Goal: Navigation & Orientation: Find specific page/section

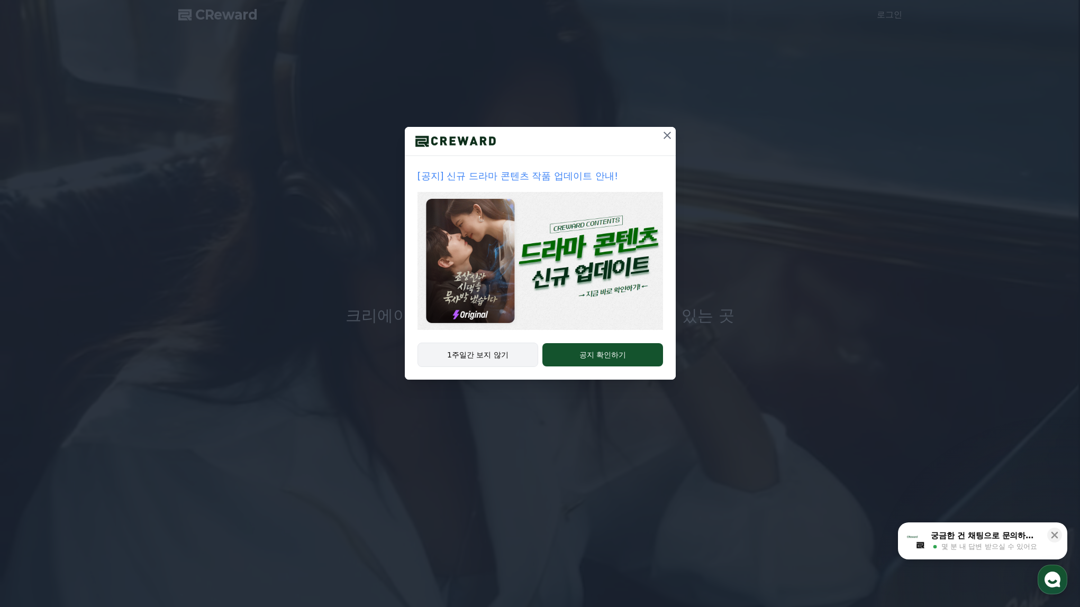
click at [461, 355] on button "1주일간 보지 않기" at bounding box center [477, 355] width 121 height 24
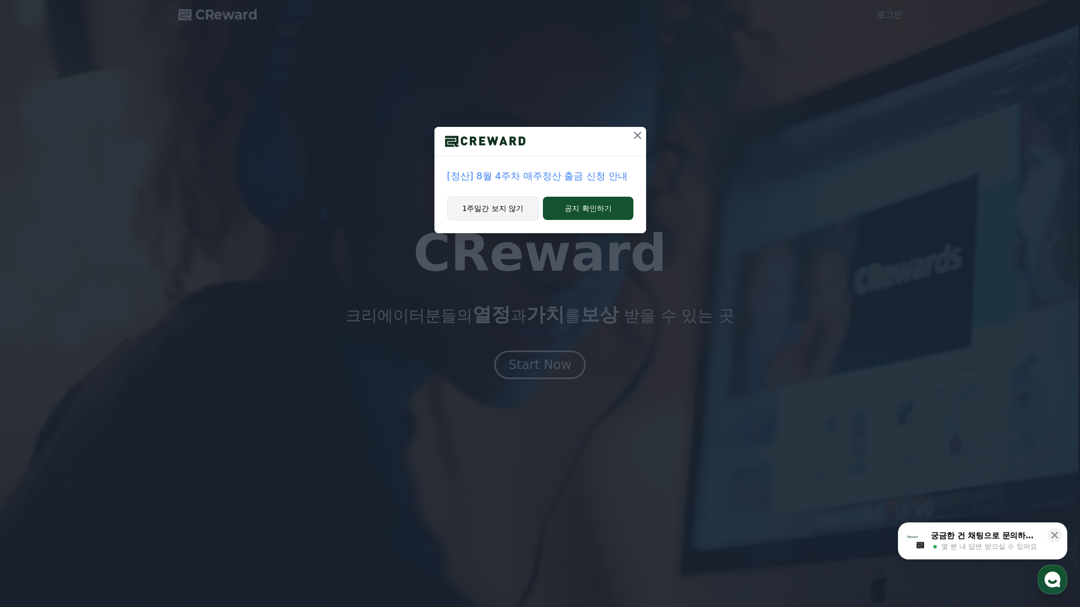
click at [490, 211] on button "1주일간 보지 않기" at bounding box center [493, 208] width 92 height 24
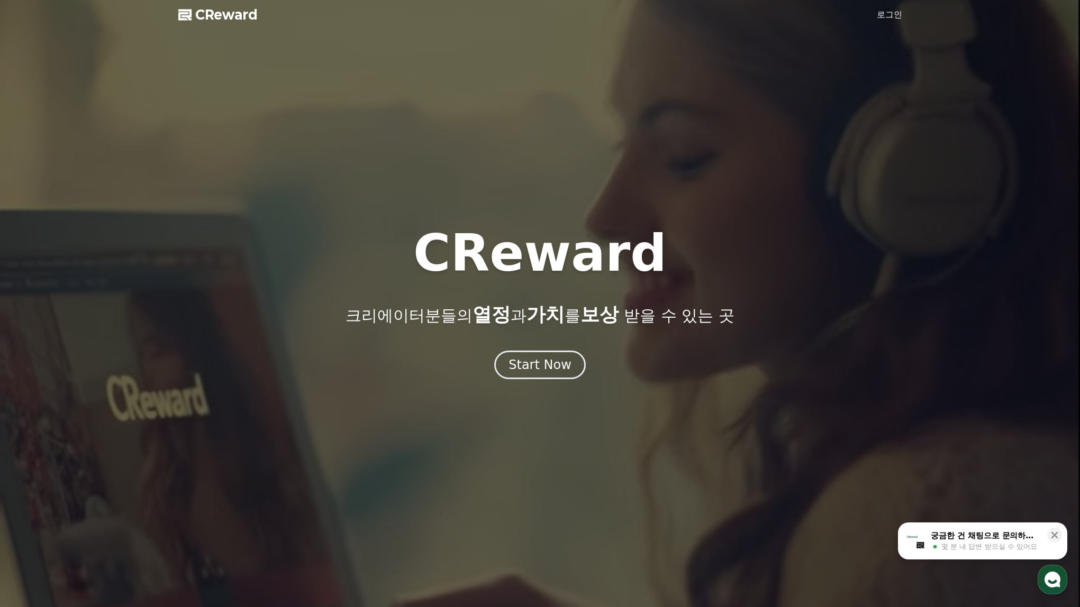
click at [218, 11] on span "CReward" at bounding box center [226, 14] width 62 height 17
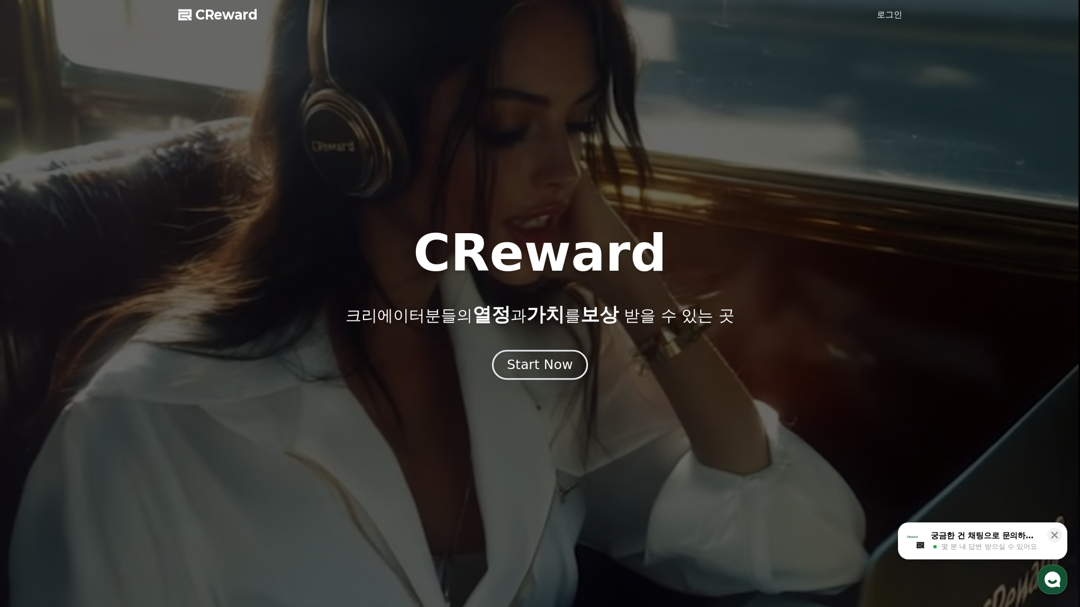
click at [545, 375] on button "Start Now" at bounding box center [540, 365] width 96 height 30
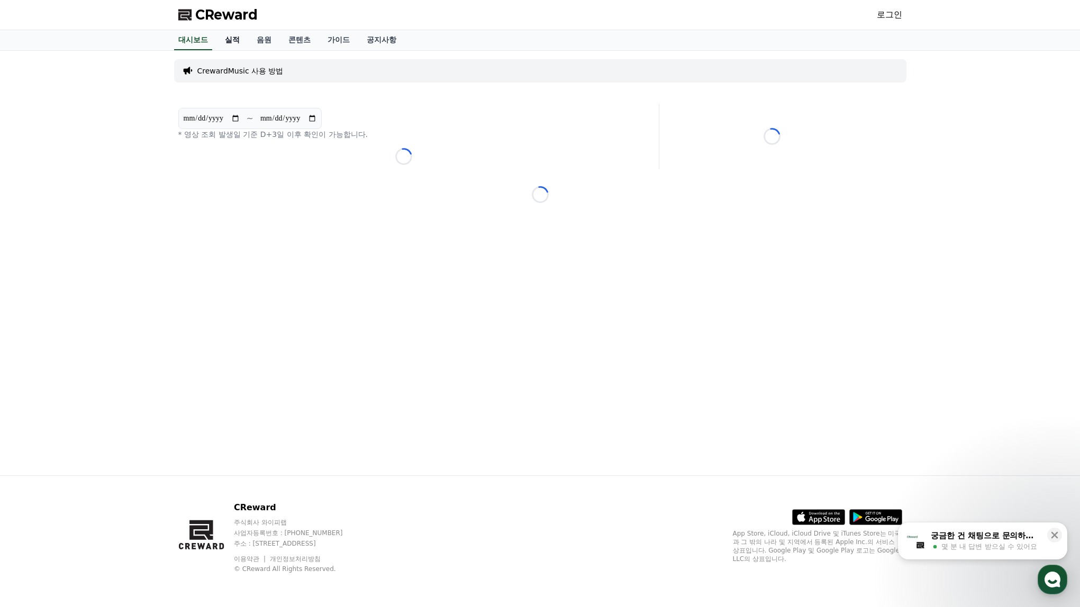
click at [230, 38] on link "실적" at bounding box center [232, 40] width 32 height 20
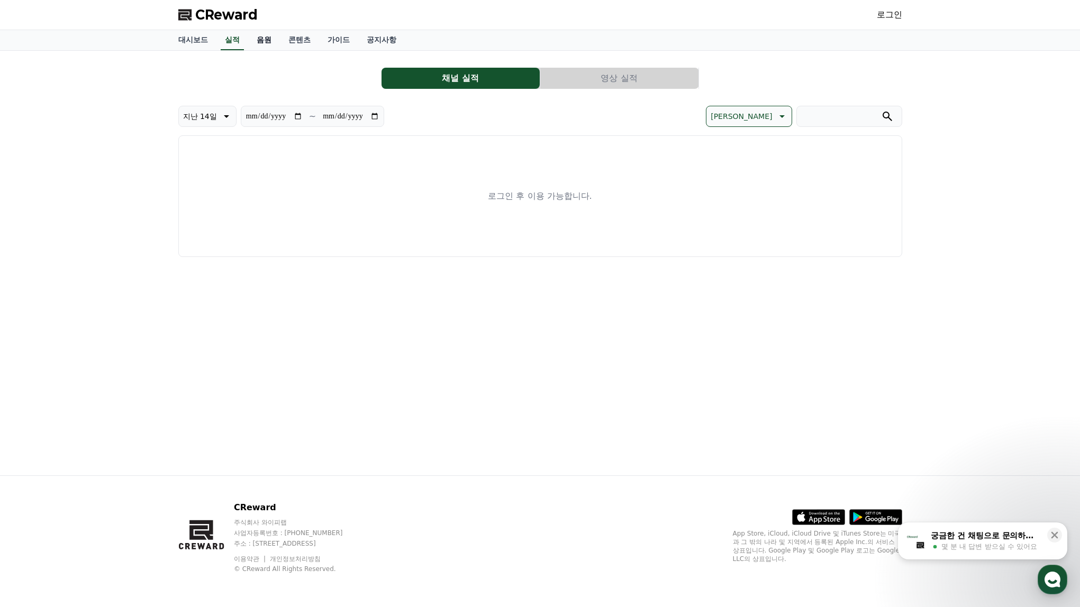
click at [252, 39] on link "음원" at bounding box center [264, 40] width 32 height 20
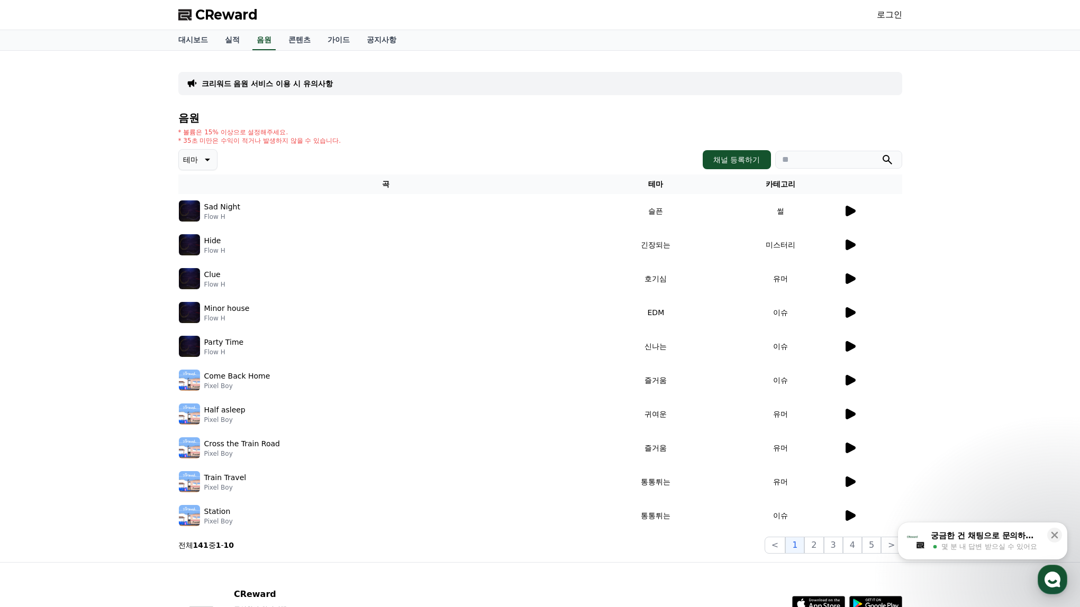
scroll to position [87, 0]
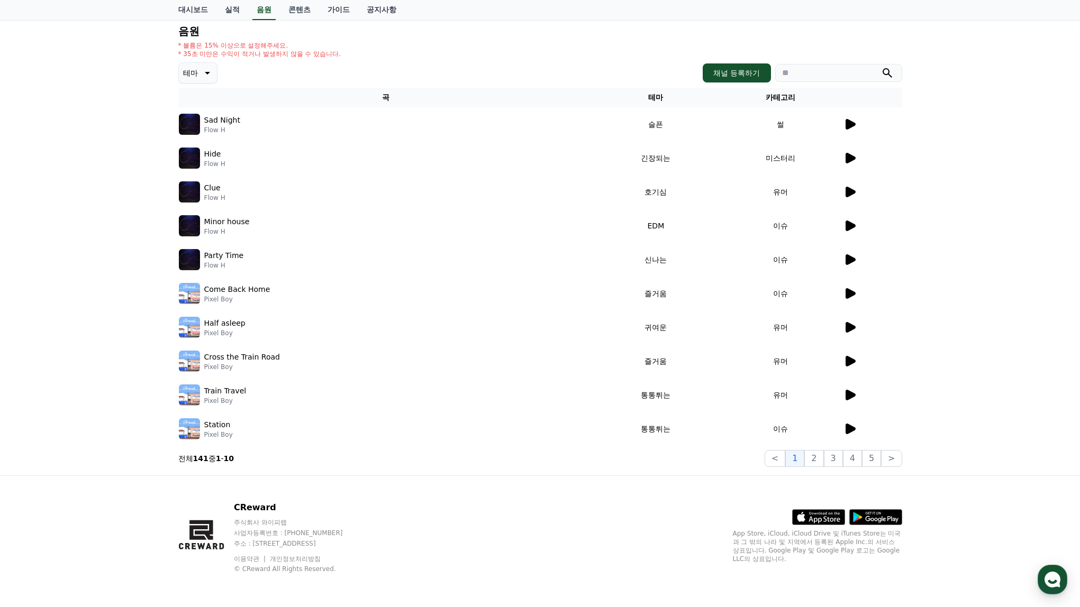
click at [201, 68] on icon at bounding box center [206, 73] width 13 height 13
click at [199, 183] on button "코믹한" at bounding box center [195, 187] width 31 height 23
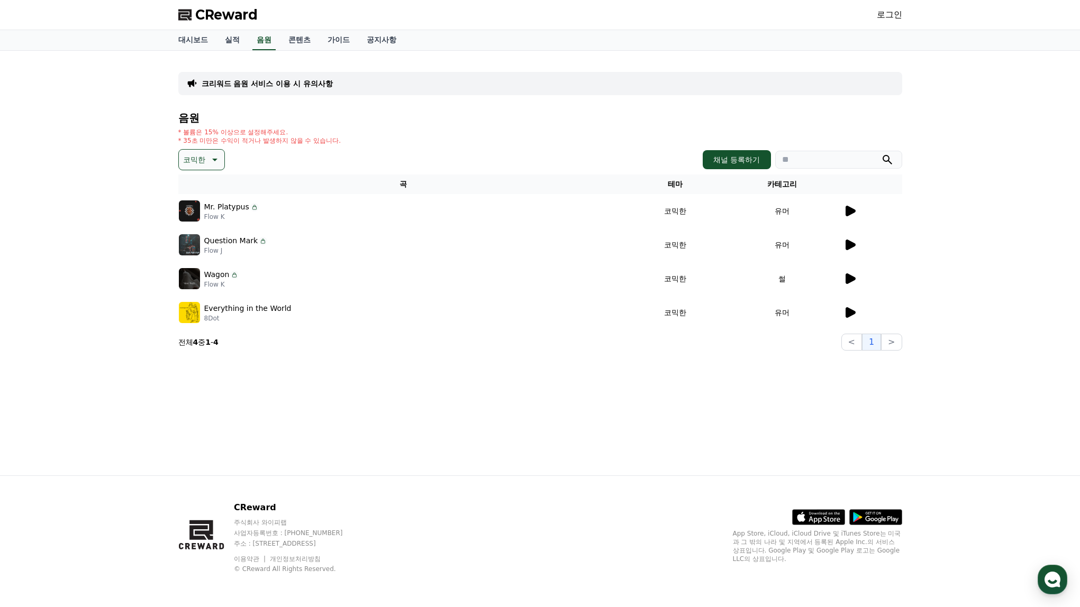
click at [485, 439] on div "크리워드 음원 서비스 이용 시 유의사항 음원 * 볼륨은 15% 이상으로 설정해주세요. * 35초 미만은 수익이 적거나 발생하지 않을 수 있습니…" at bounding box center [540, 263] width 741 height 425
click at [211, 158] on icon at bounding box center [213, 159] width 13 height 13
click at [193, 184] on button "전체" at bounding box center [191, 187] width 23 height 23
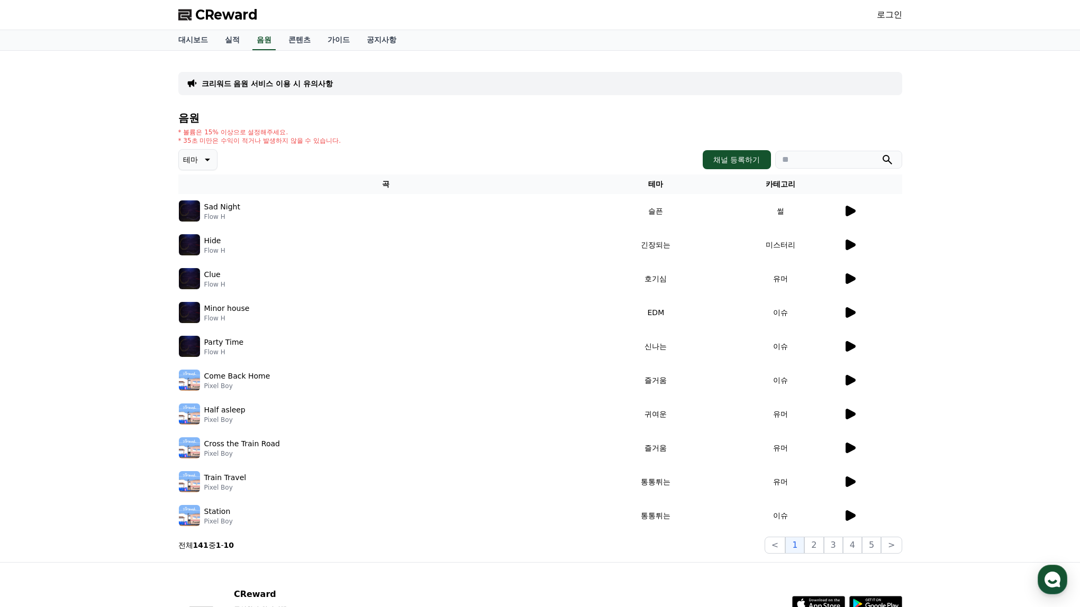
scroll to position [87, 0]
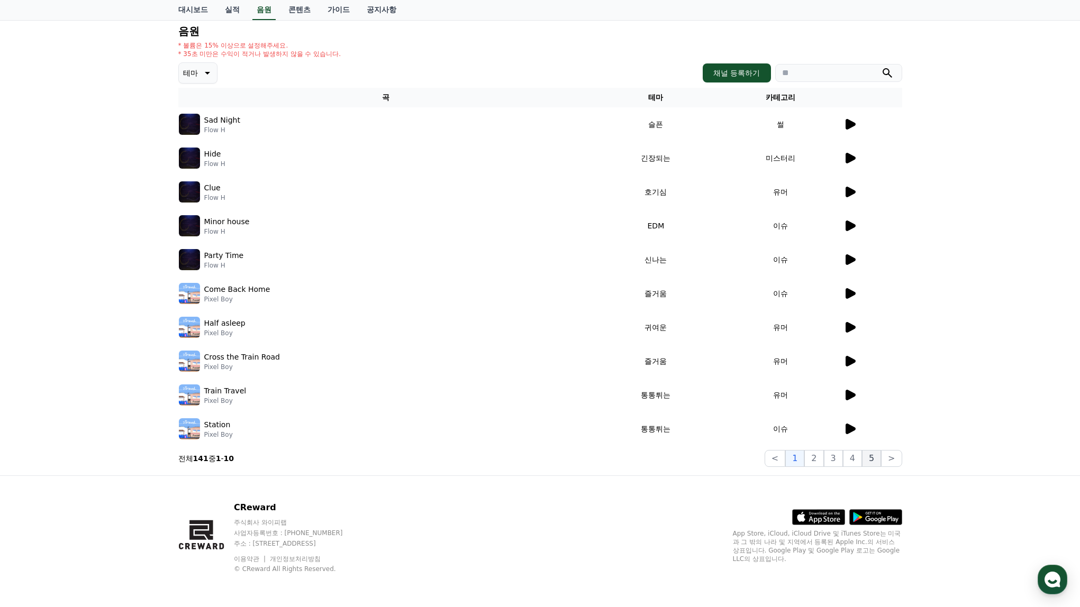
click at [878, 457] on button "5" at bounding box center [871, 458] width 19 height 17
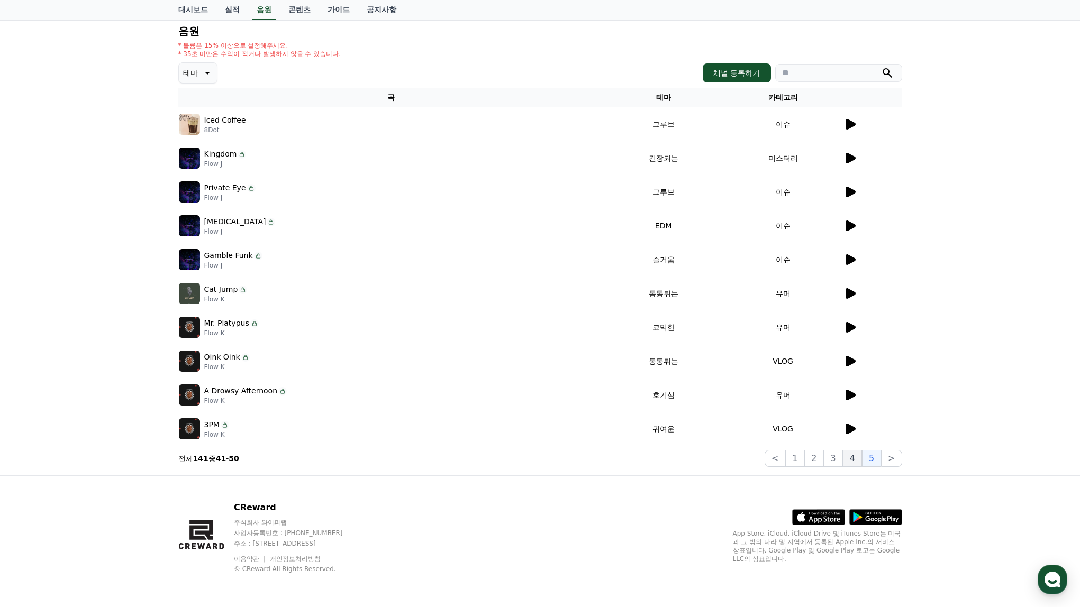
click at [851, 457] on button "4" at bounding box center [852, 458] width 19 height 17
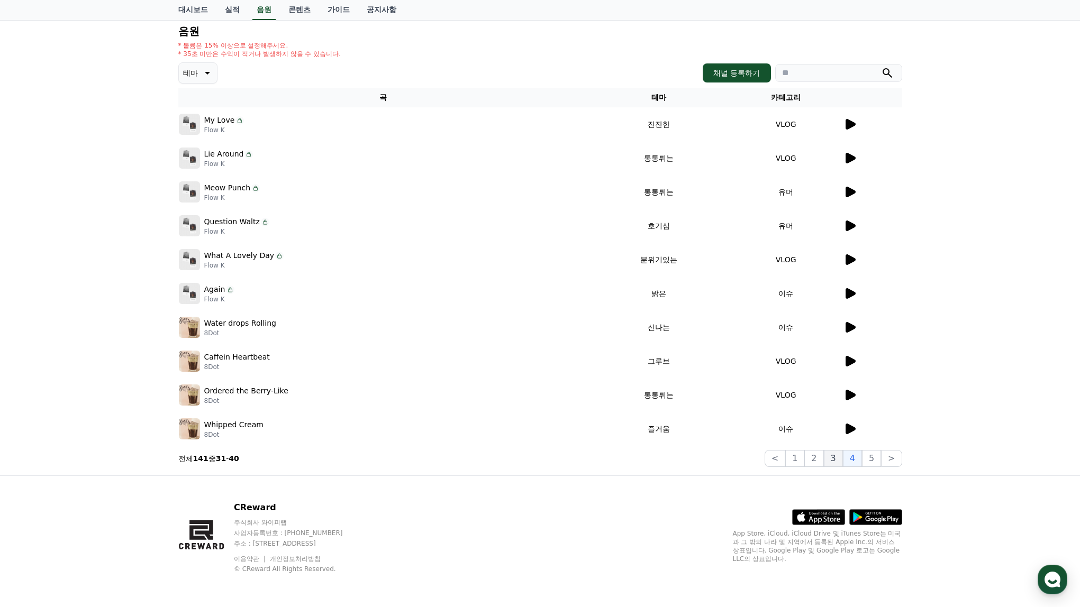
click at [843, 457] on button "3" at bounding box center [833, 458] width 19 height 17
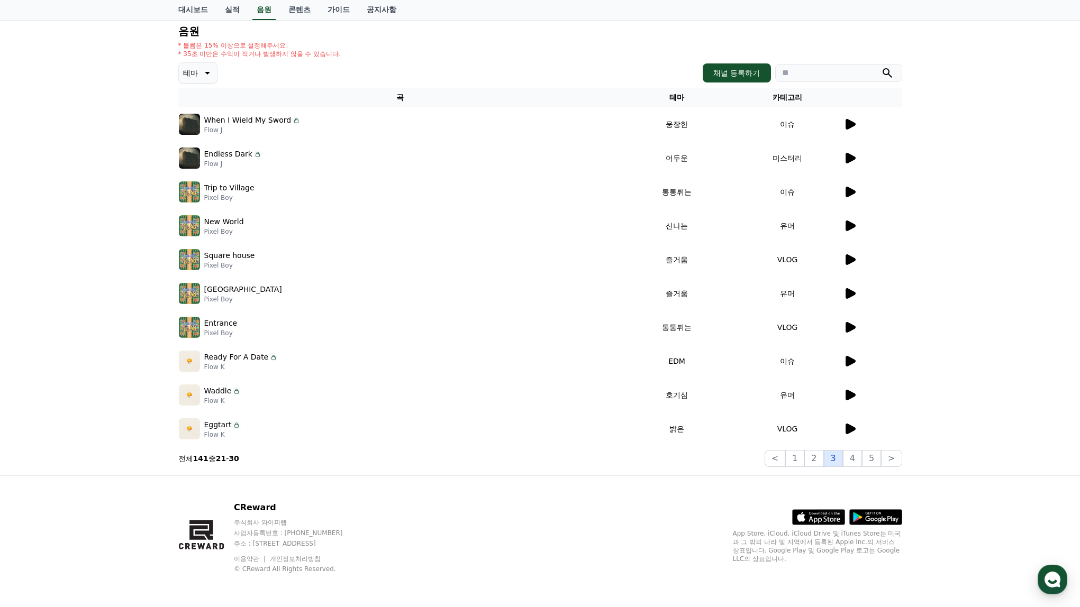
click at [832, 458] on button "3" at bounding box center [833, 458] width 19 height 17
click at [819, 460] on button "2" at bounding box center [813, 458] width 19 height 17
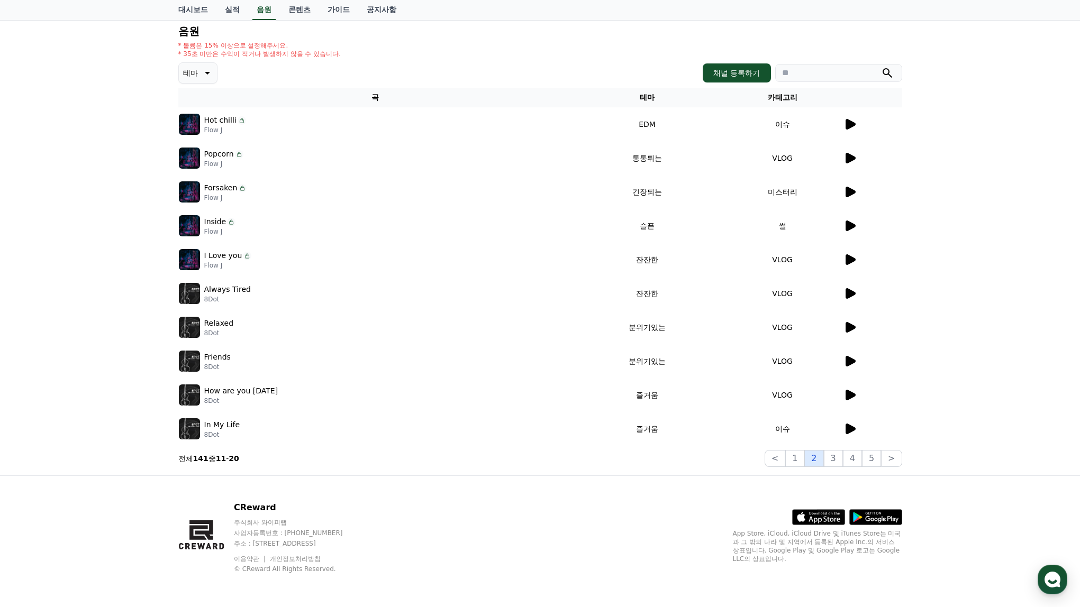
click at [809, 461] on button "2" at bounding box center [813, 458] width 19 height 17
click at [796, 462] on button "1" at bounding box center [794, 458] width 19 height 17
